Goal: Task Accomplishment & Management: Manage account settings

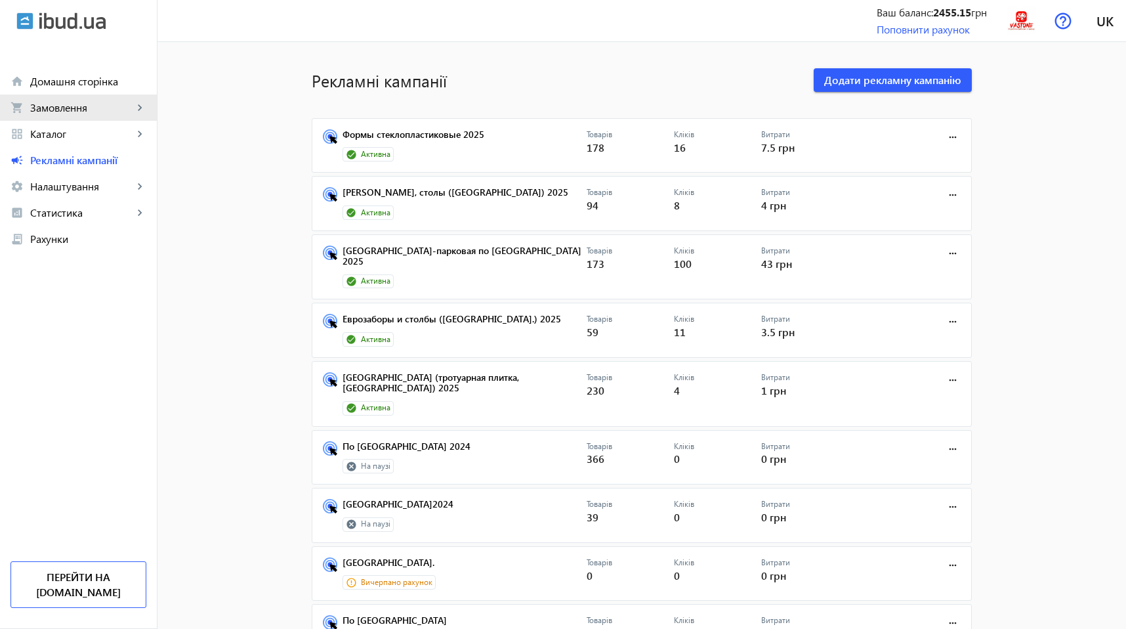
click at [78, 106] on span "Замовлення" at bounding box center [81, 107] width 103 height 13
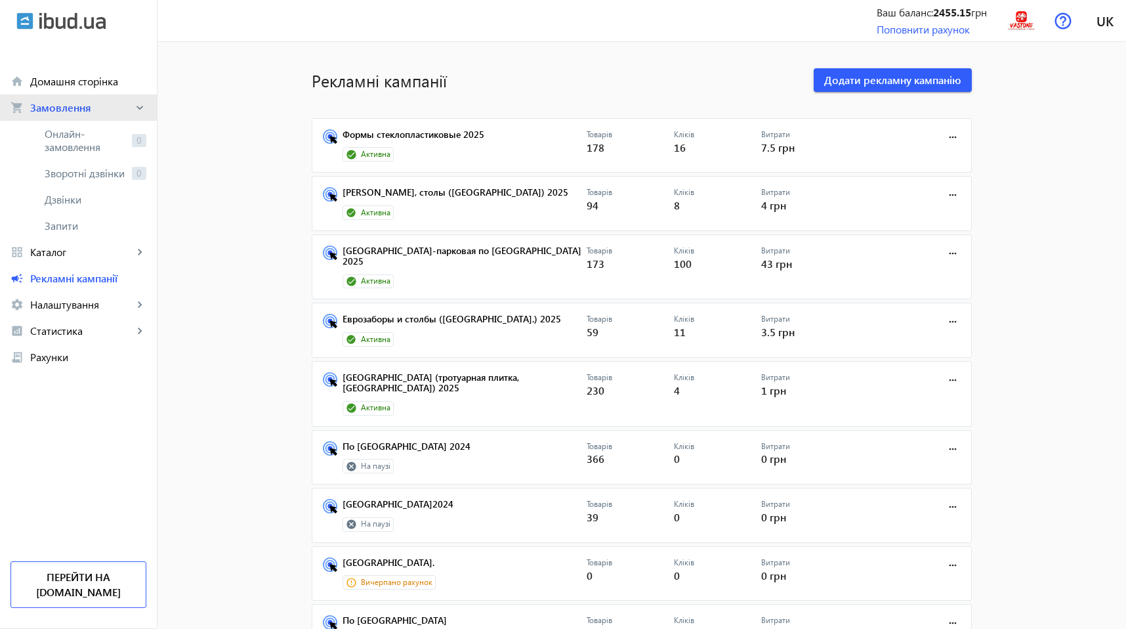
click at [78, 106] on span "Замовлення" at bounding box center [81, 107] width 103 height 13
